Goal: Information Seeking & Learning: Learn about a topic

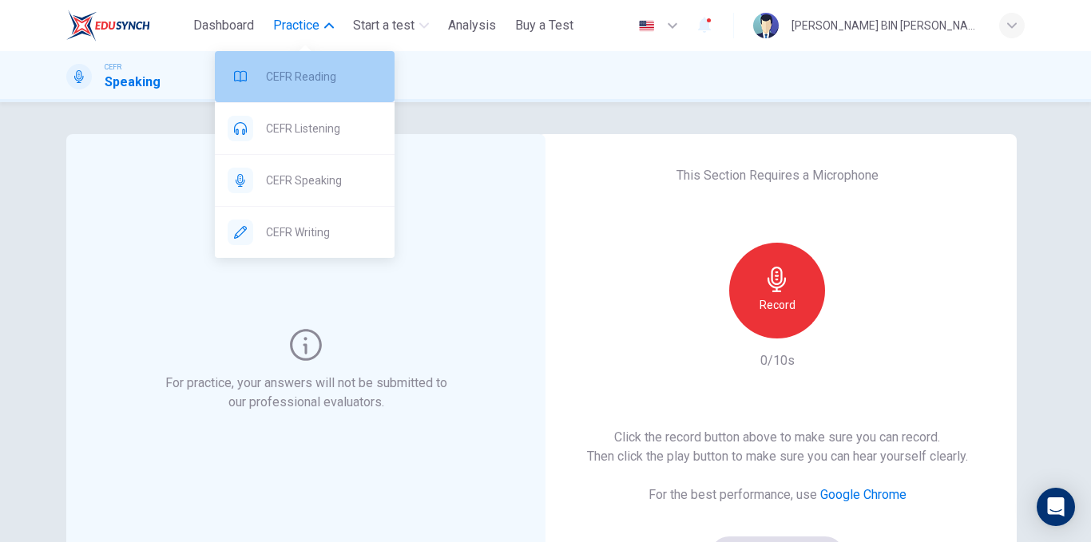
click at [292, 67] on span "CEFR Reading" at bounding box center [324, 76] width 116 height 19
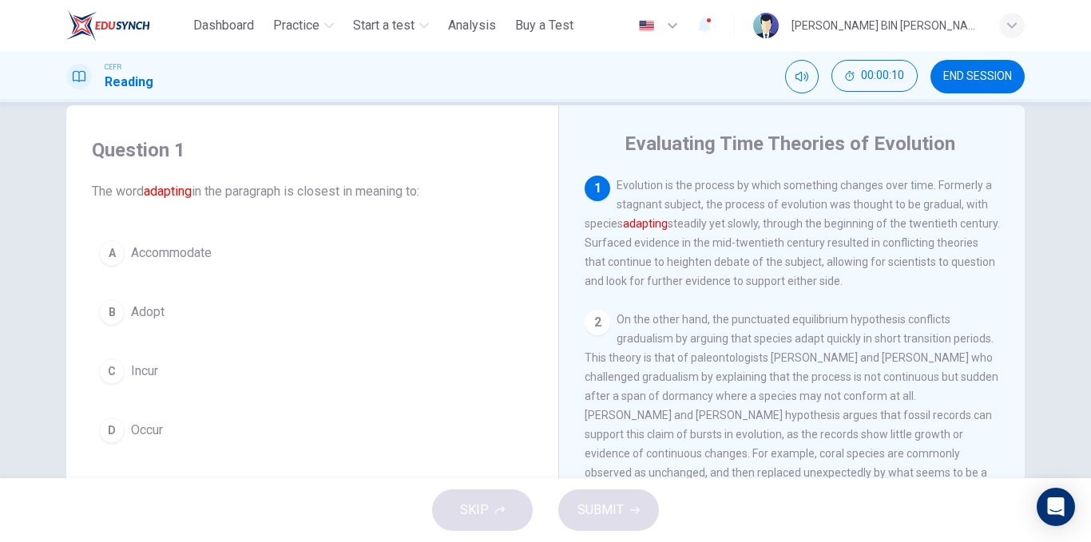
scroll to position [28, 0]
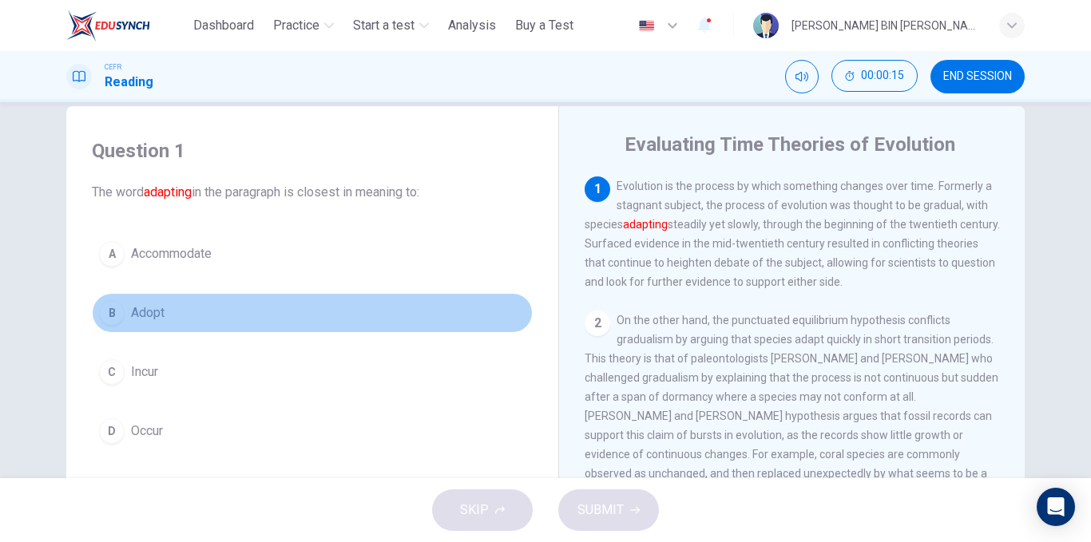
click at [158, 323] on button "B Adopt" at bounding box center [312, 313] width 441 height 40
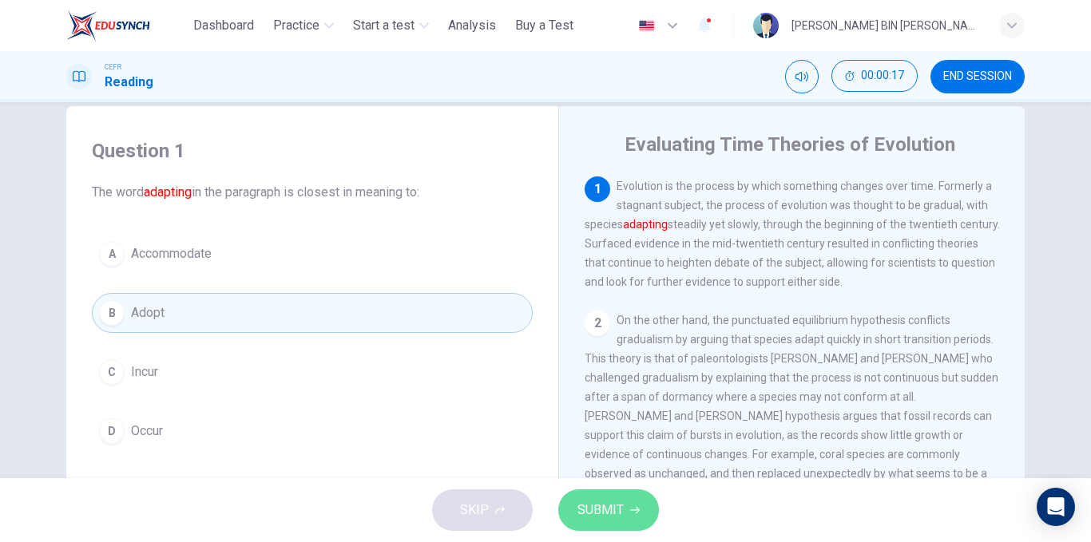
click at [586, 506] on span "SUBMIT" at bounding box center [601, 510] width 46 height 22
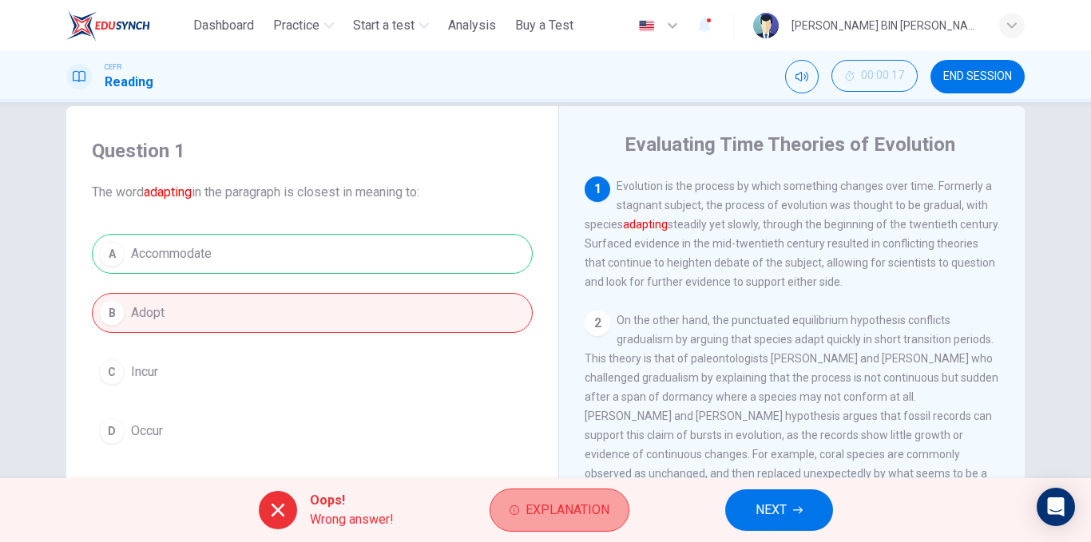
click at [534, 525] on button "Explanation" at bounding box center [560, 510] width 140 height 43
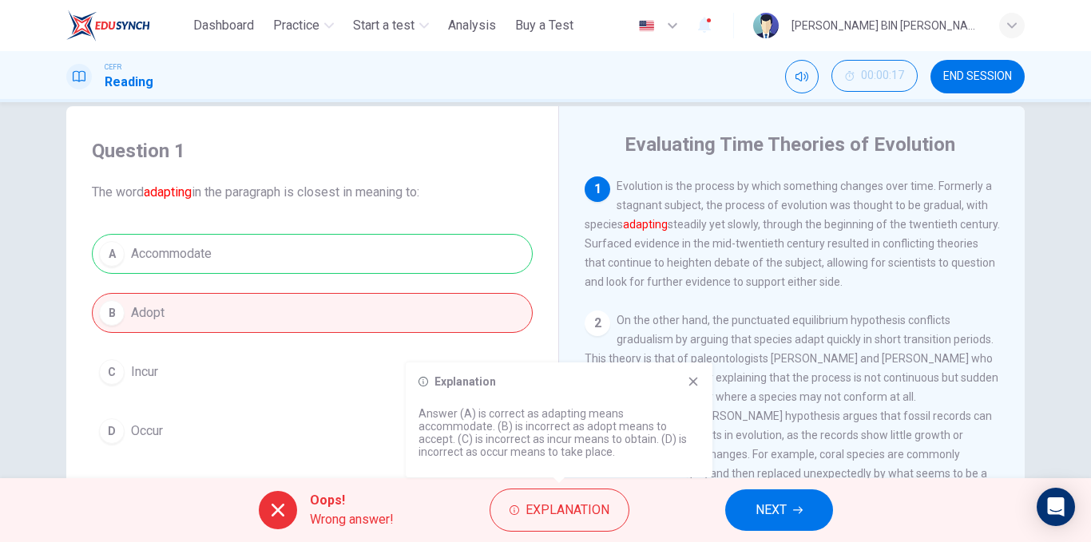
click at [691, 380] on icon at bounding box center [693, 382] width 9 height 9
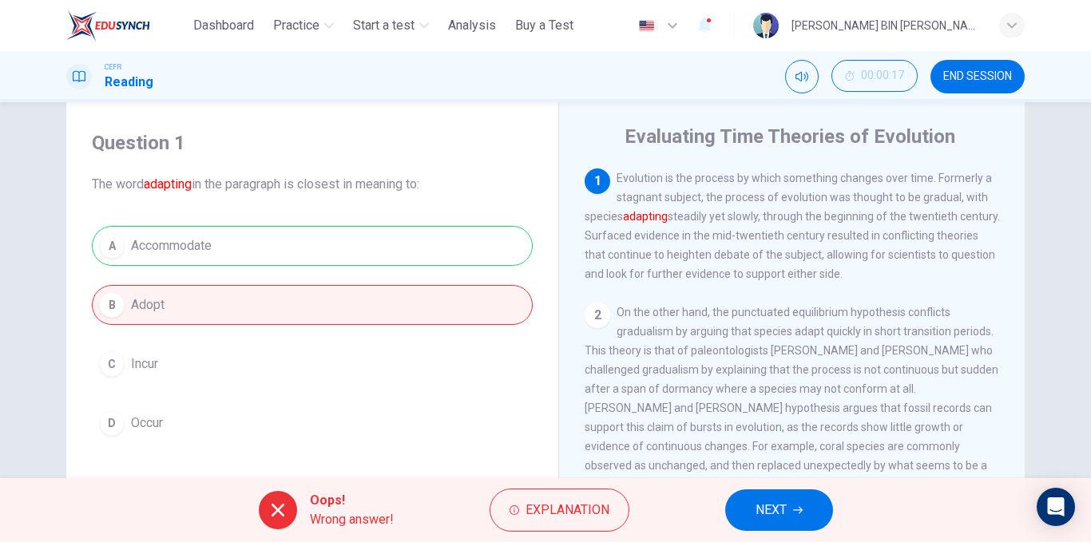
scroll to position [30, 0]
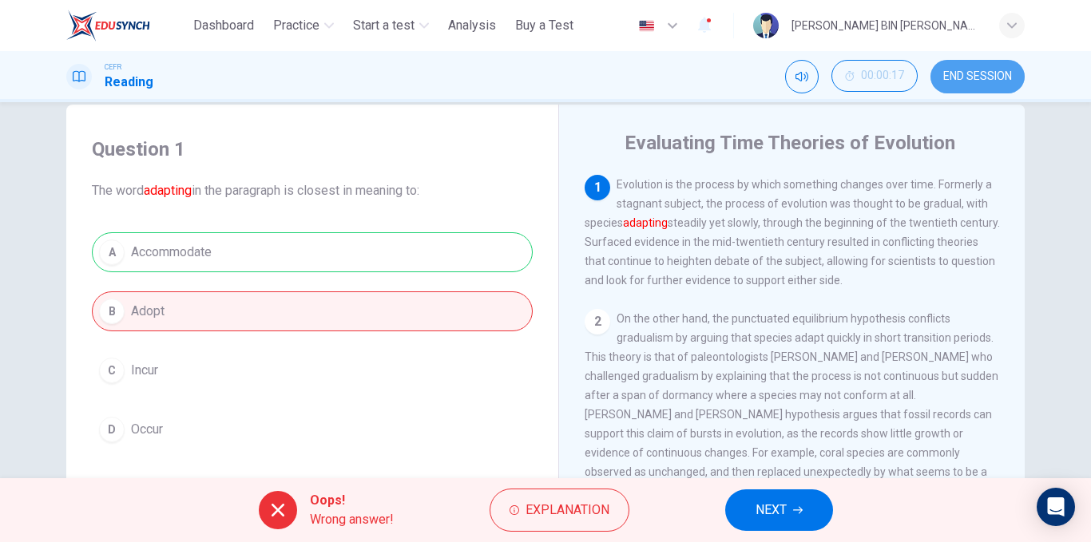
click at [972, 66] on button "END SESSION" at bounding box center [978, 77] width 94 height 34
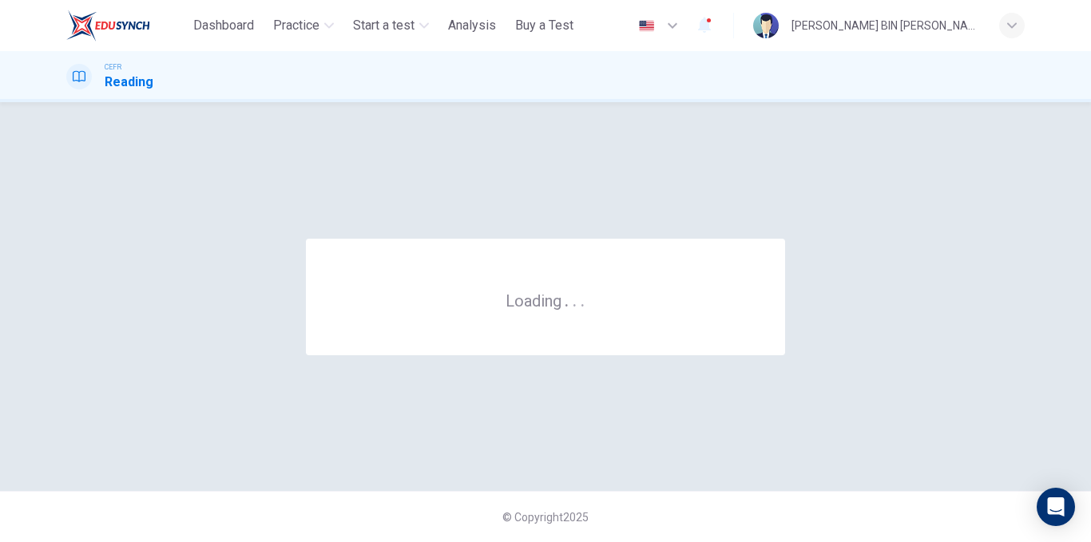
scroll to position [0, 0]
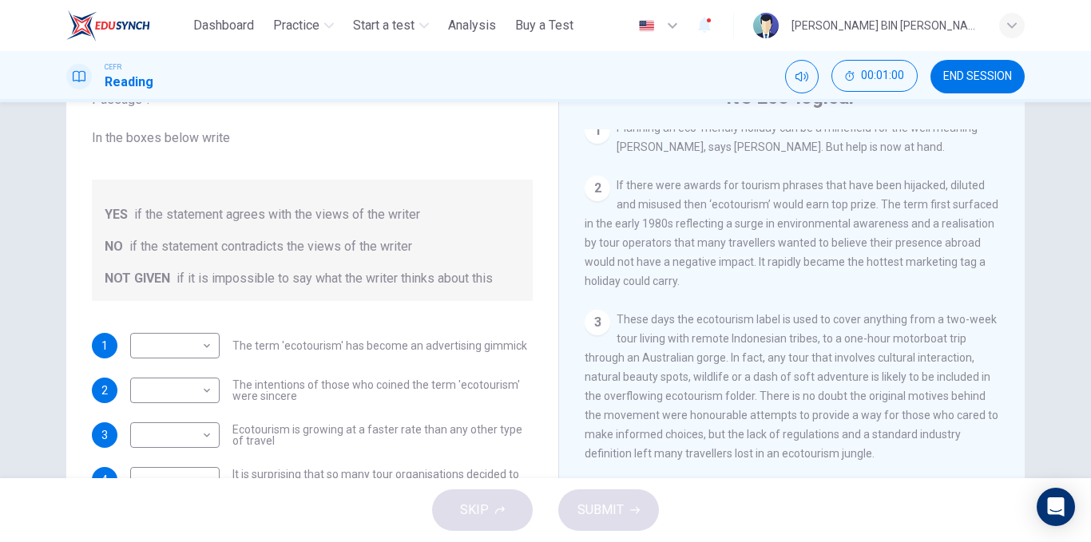
scroll to position [348, 0]
click at [181, 353] on body "This site uses cookies, as explained in our Privacy Policy . If you agree to th…" at bounding box center [545, 271] width 1091 height 542
click at [674, 313] on div at bounding box center [545, 271] width 1091 height 542
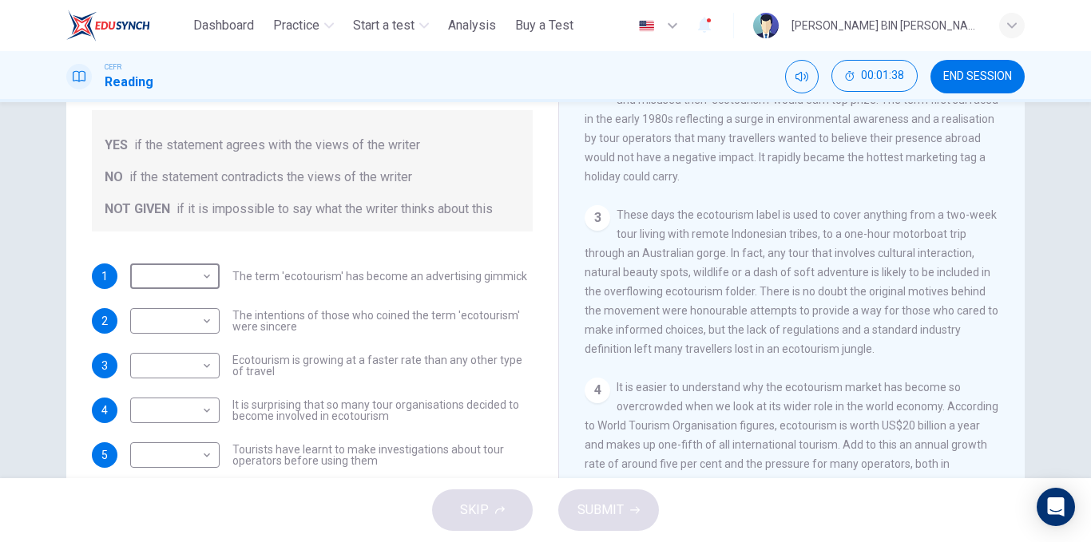
scroll to position [145, 0]
click at [189, 276] on body "This site uses cookies, as explained in our Privacy Policy . If you agree to th…" at bounding box center [545, 271] width 1091 height 542
click at [186, 296] on li "YES" at bounding box center [170, 301] width 89 height 26
type input "***"
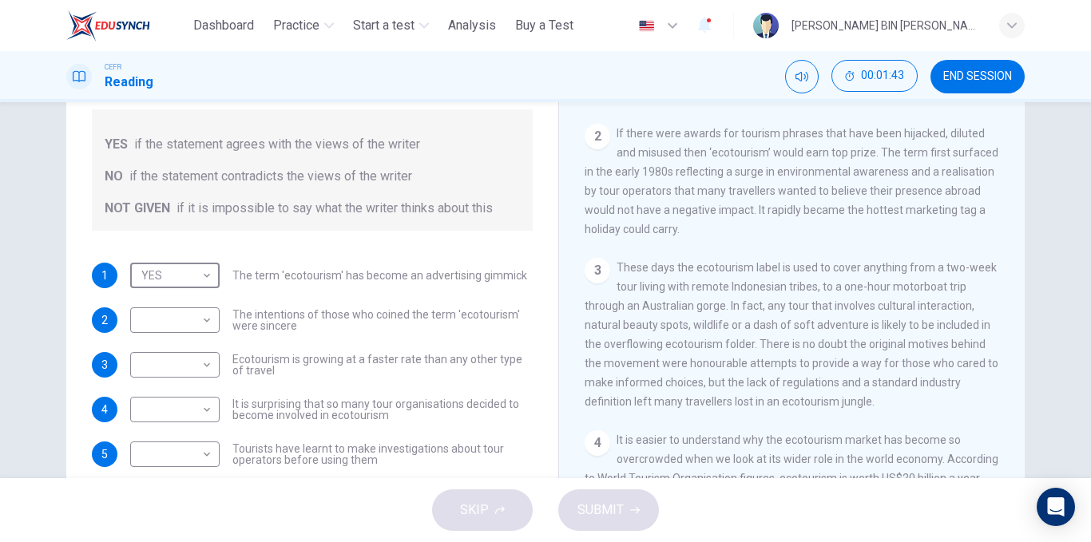
scroll to position [328, 0]
click at [186, 322] on body "This site uses cookies, as explained in our Privacy Policy . If you agree to th…" at bounding box center [545, 271] width 1091 height 542
click at [188, 345] on li "YES" at bounding box center [170, 346] width 89 height 26
type input "***"
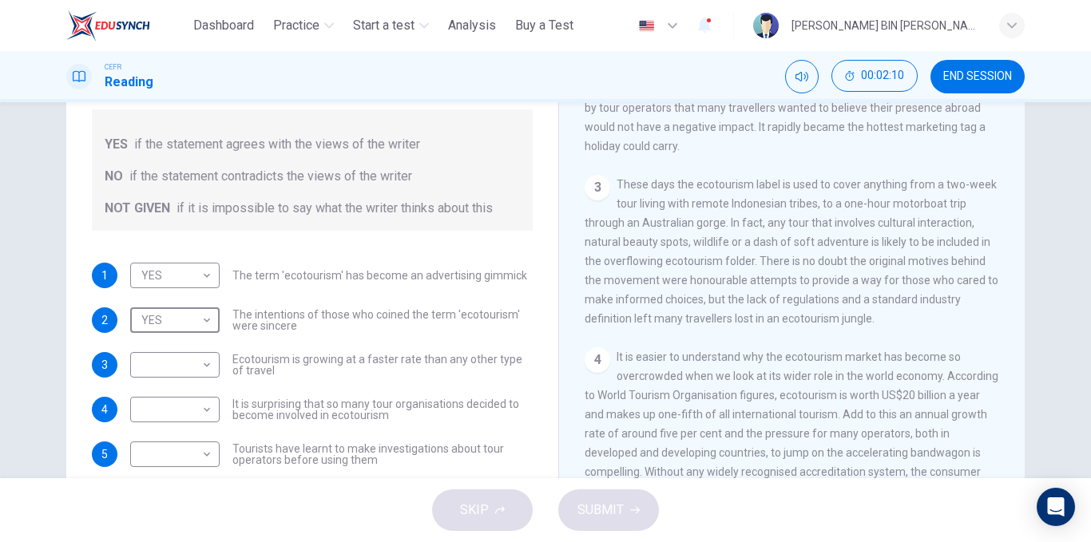
scroll to position [411, 0]
click at [205, 372] on body "This site uses cookies, as explained in our Privacy Policy . If you agree to th…" at bounding box center [545, 271] width 1091 height 542
click at [200, 397] on li "YES" at bounding box center [170, 391] width 89 height 26
type input "***"
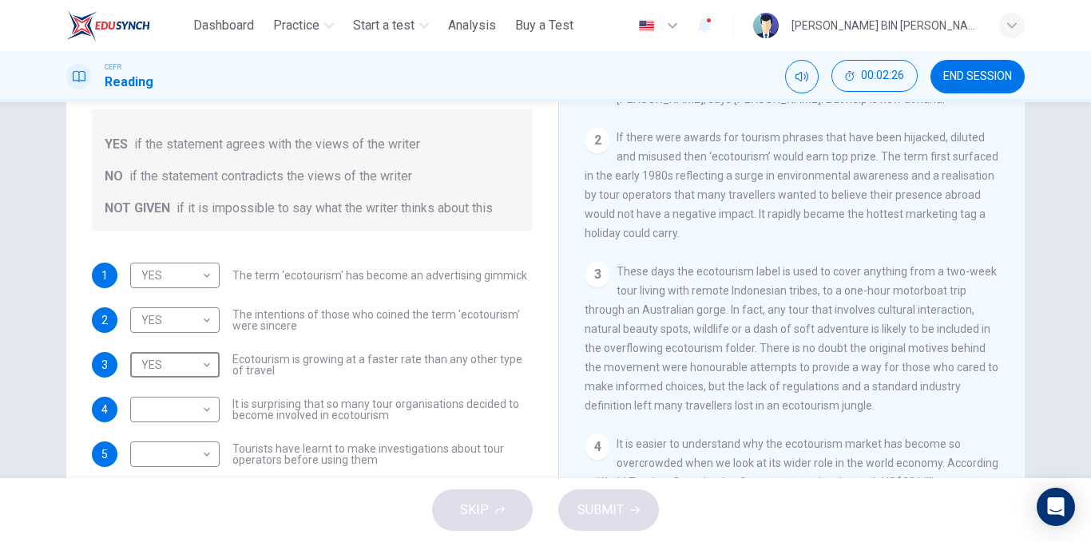
scroll to position [324, 0]
click at [211, 416] on div "​ ​" at bounding box center [174, 410] width 89 height 26
click at [182, 411] on body "This site uses cookies, as explained in our Privacy Policy . If you agree to th…" at bounding box center [545, 271] width 1091 height 542
click at [181, 484] on li "NOT GIVEN" at bounding box center [170, 487] width 89 height 26
type input "*********"
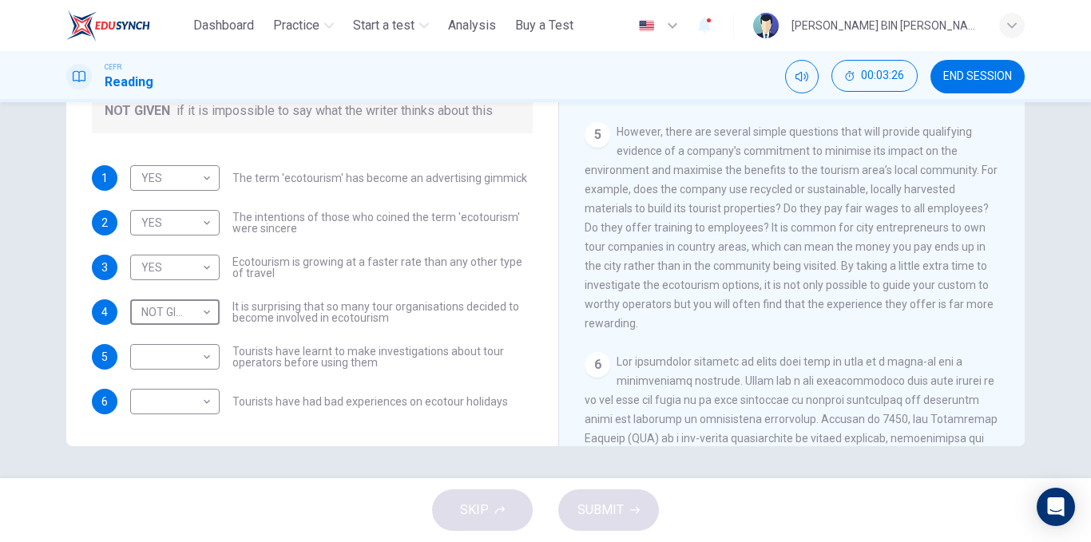
scroll to position [750, 0]
click at [164, 412] on body "This site uses cookies, as explained in our Privacy Policy . If you agree to th…" at bounding box center [545, 271] width 1091 height 542
click at [186, 486] on li "NOT GIVEN" at bounding box center [170, 479] width 89 height 26
type input "*********"
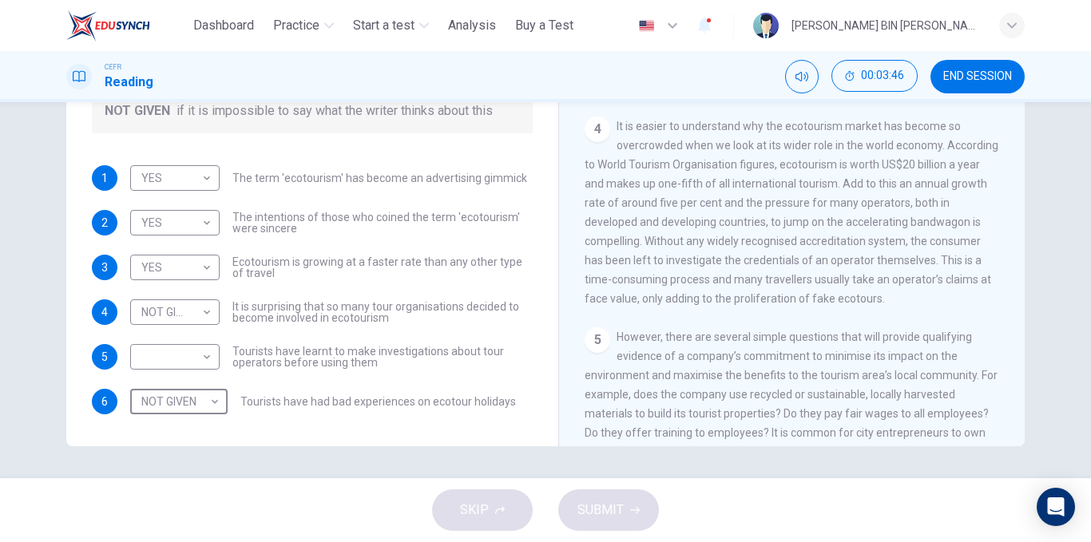
scroll to position [546, 0]
click at [175, 357] on body "This site uses cookies, as explained in our Privacy Policy . If you agree to th…" at bounding box center [545, 271] width 1091 height 542
click at [187, 376] on li "YES" at bounding box center [170, 383] width 89 height 26
type input "***"
click at [601, 528] on button "SUBMIT" at bounding box center [608, 511] width 101 height 42
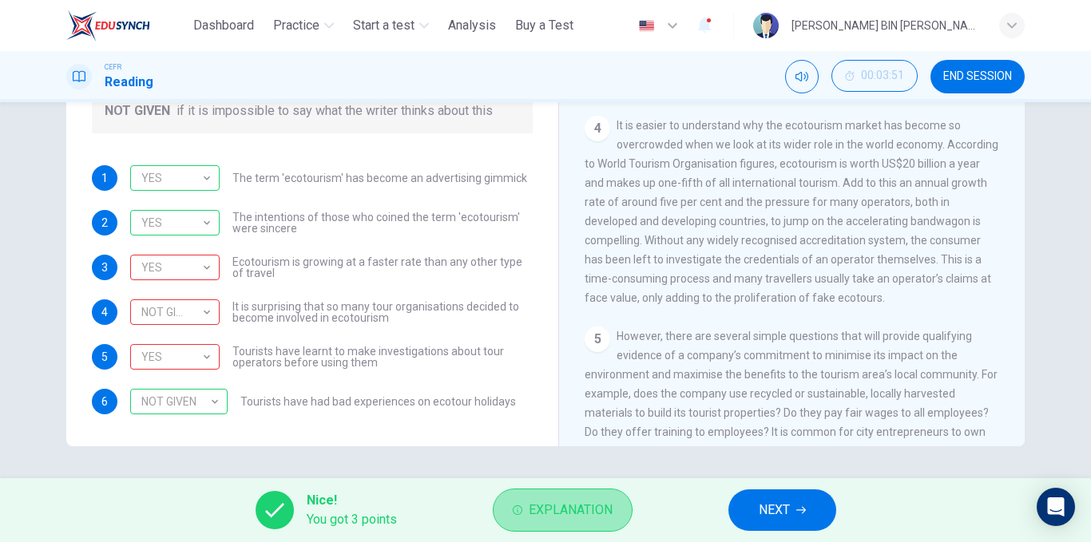
click at [551, 502] on span "Explanation" at bounding box center [571, 510] width 84 height 22
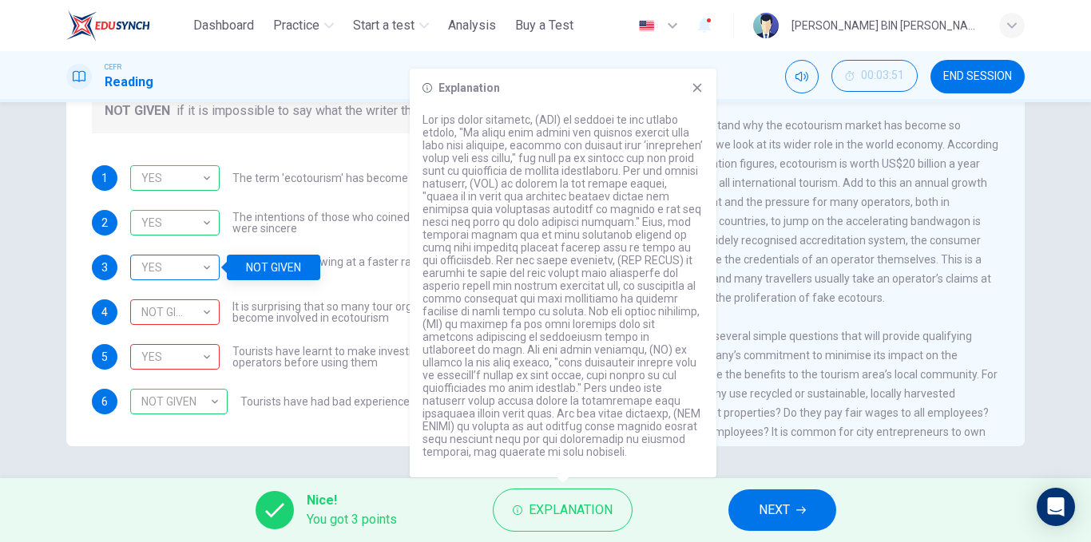
click at [209, 274] on div "YES" at bounding box center [172, 268] width 84 height 46
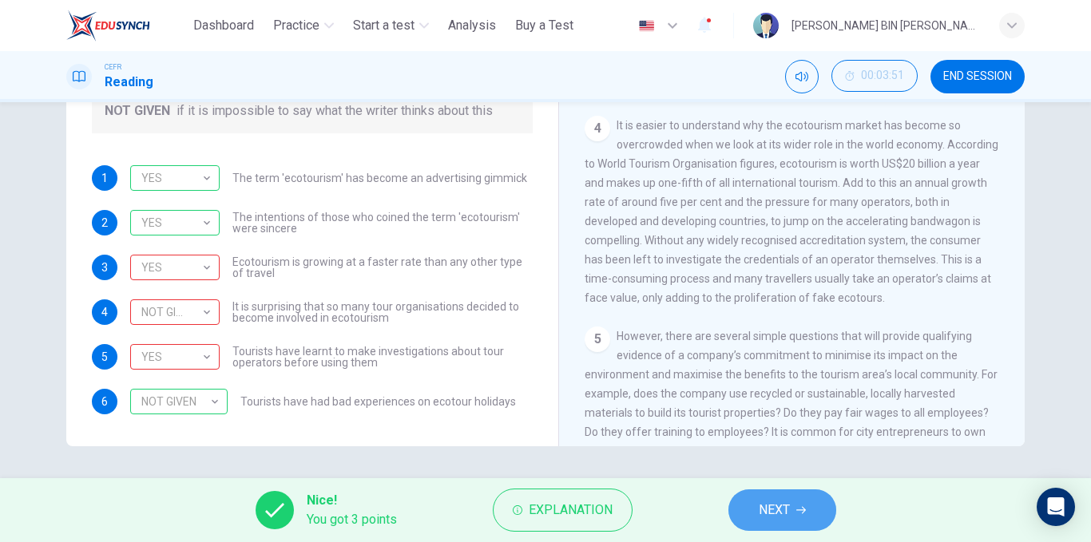
click at [770, 495] on button "NEXT" at bounding box center [782, 511] width 108 height 42
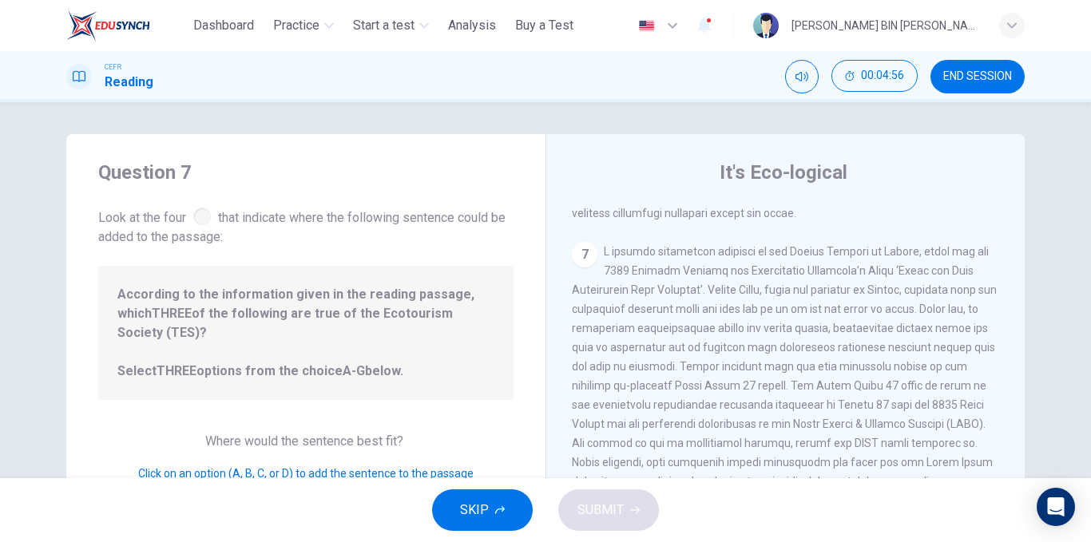
scroll to position [1272, 0]
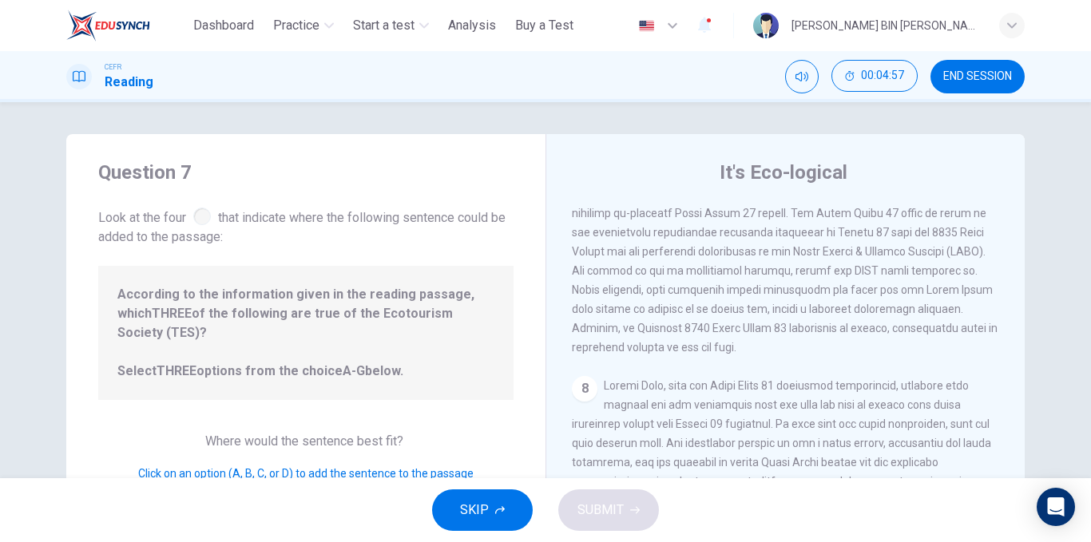
click at [430, 513] on div "SKIP SUBMIT" at bounding box center [545, 510] width 1091 height 64
click at [453, 510] on button "SKIP" at bounding box center [482, 511] width 101 height 42
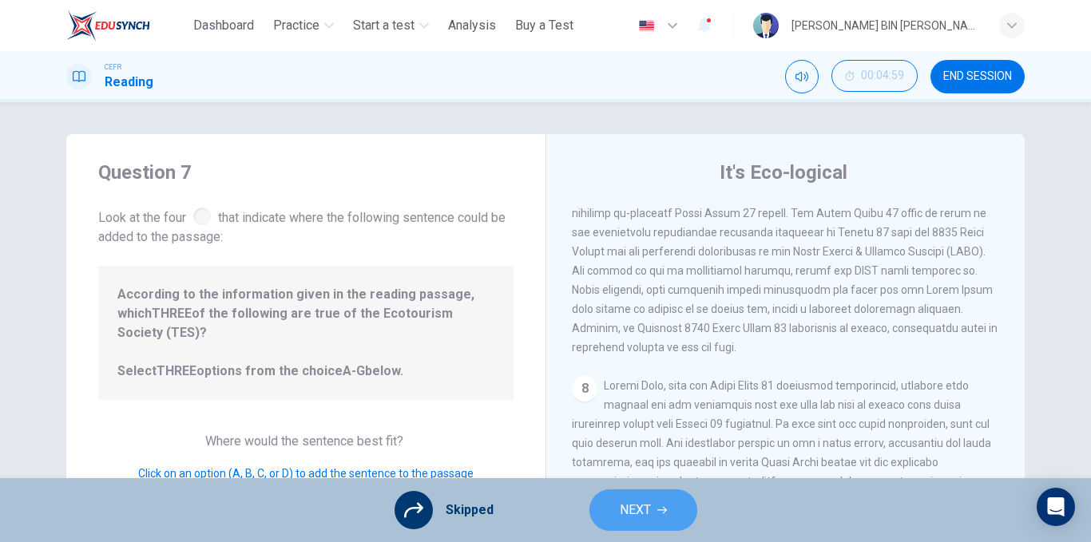
click at [645, 518] on span "NEXT" at bounding box center [635, 510] width 31 height 22
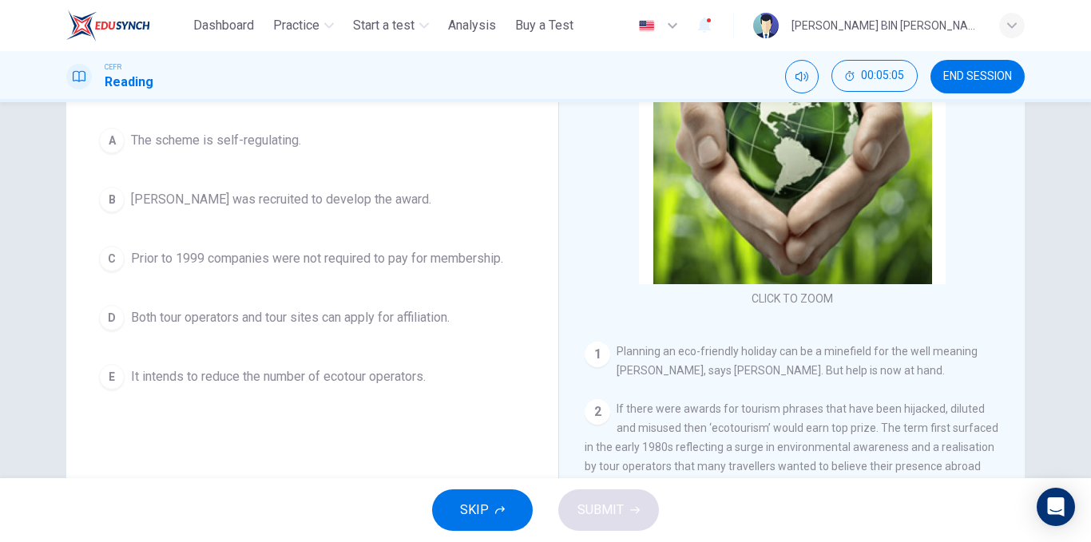
scroll to position [0, 0]
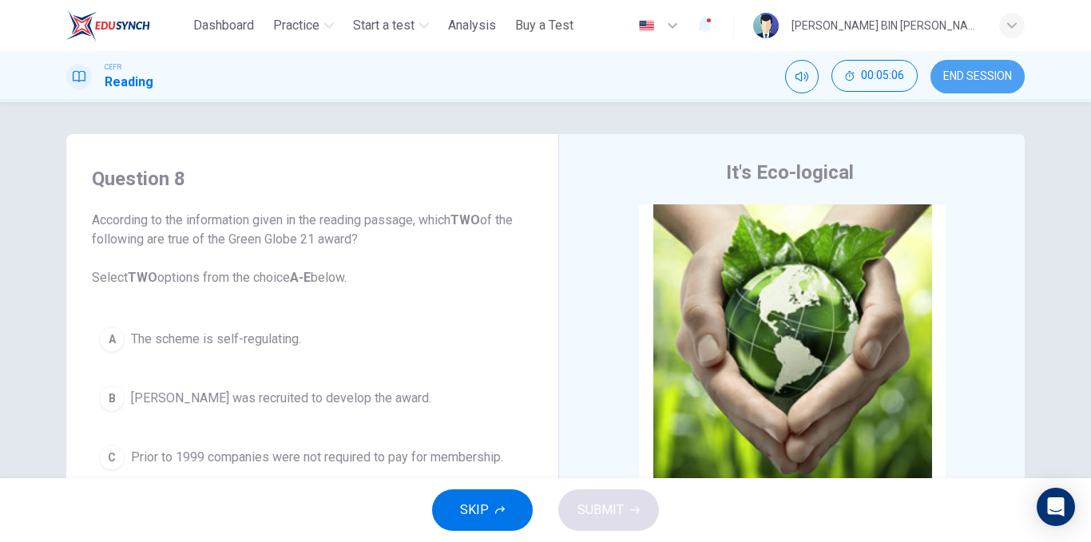
click at [991, 77] on span "END SESSION" at bounding box center [977, 76] width 69 height 13
